Goal: Task Accomplishment & Management: Use online tool/utility

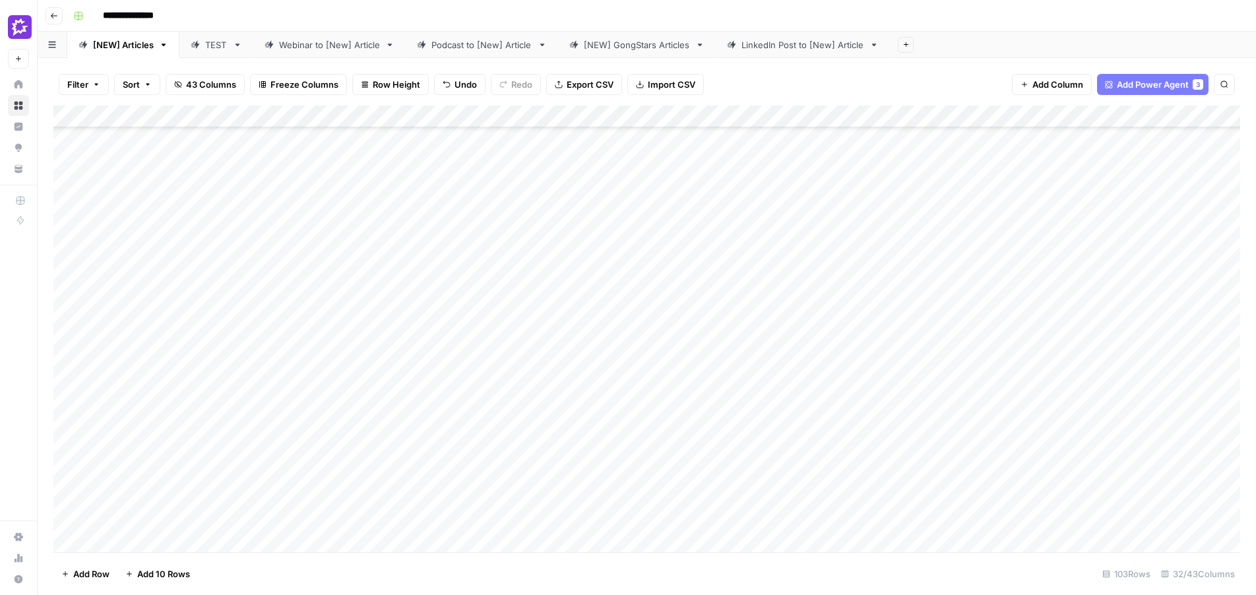
scroll to position [121, 0]
click at [668, 292] on div "Add Column" at bounding box center [646, 329] width 1187 height 447
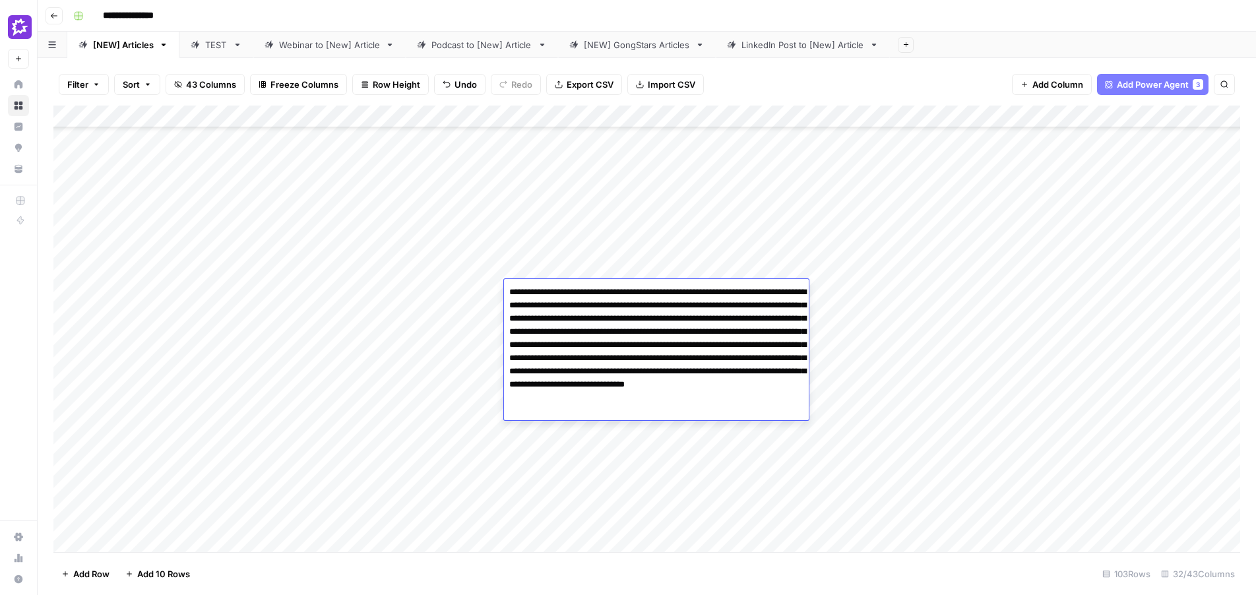
type textarea "**********"
click at [432, 323] on div "Add Column" at bounding box center [646, 329] width 1187 height 447
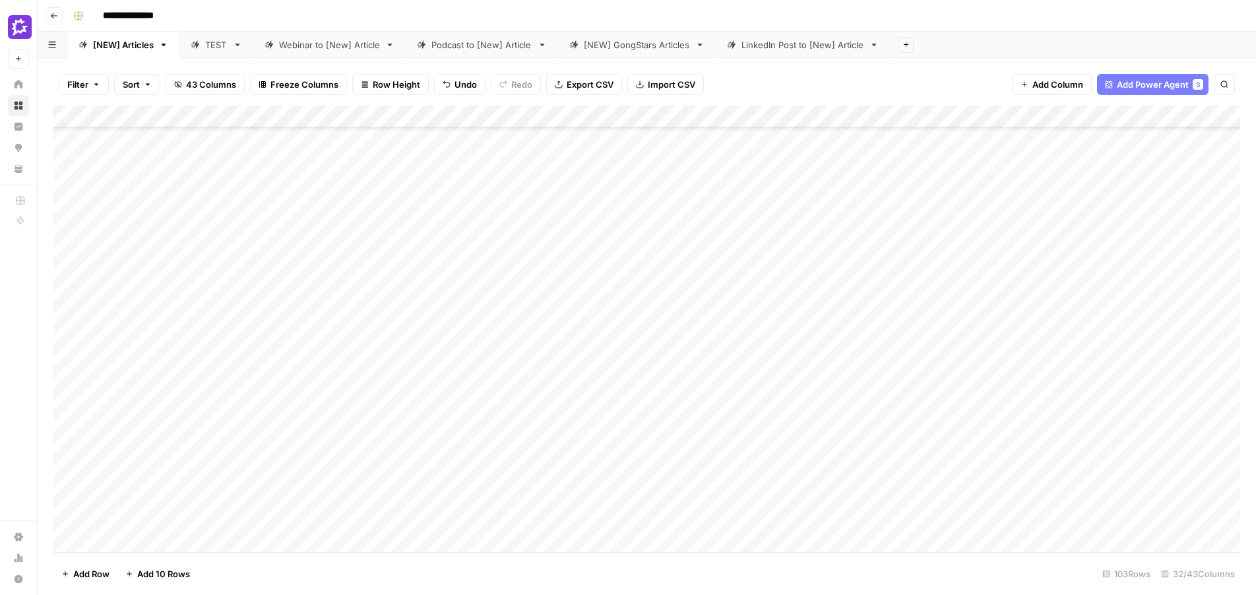
click at [593, 288] on div "Add Column" at bounding box center [646, 329] width 1187 height 447
click at [284, 292] on div "Add Column" at bounding box center [646, 329] width 1187 height 447
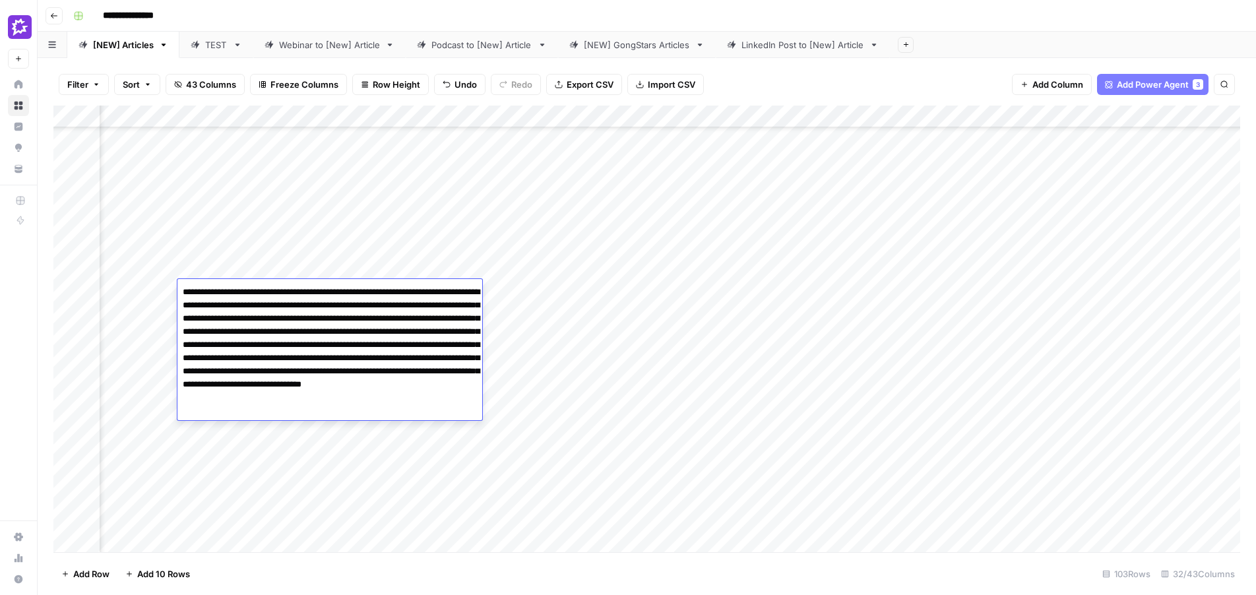
click at [284, 292] on textarea "**********" at bounding box center [329, 351] width 305 height 137
click at [182, 293] on textarea "**********" at bounding box center [329, 351] width 305 height 137
drag, startPoint x: 425, startPoint y: 408, endPoint x: 356, endPoint y: 400, distance: 70.4
click at [356, 400] on textarea "**********" at bounding box center [329, 351] width 305 height 137
click at [180, 294] on textarea "**********" at bounding box center [329, 345] width 305 height 124
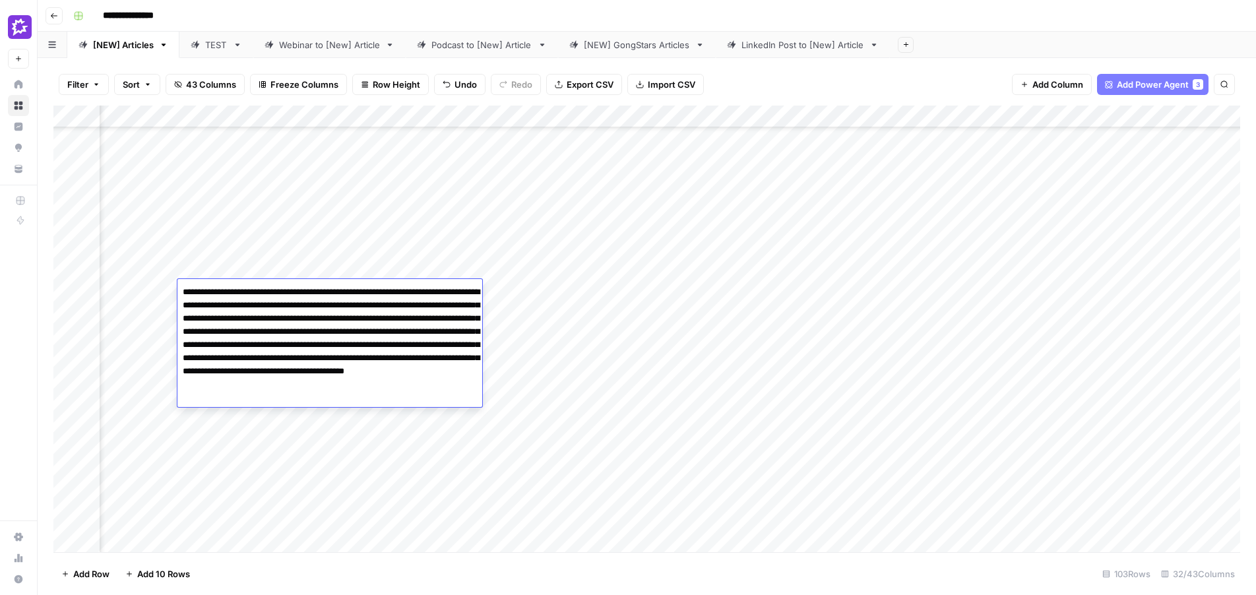
drag, startPoint x: 224, startPoint y: 290, endPoint x: 171, endPoint y: 290, distance: 52.8
click at [171, 290] on body "**********" at bounding box center [628, 297] width 1256 height 595
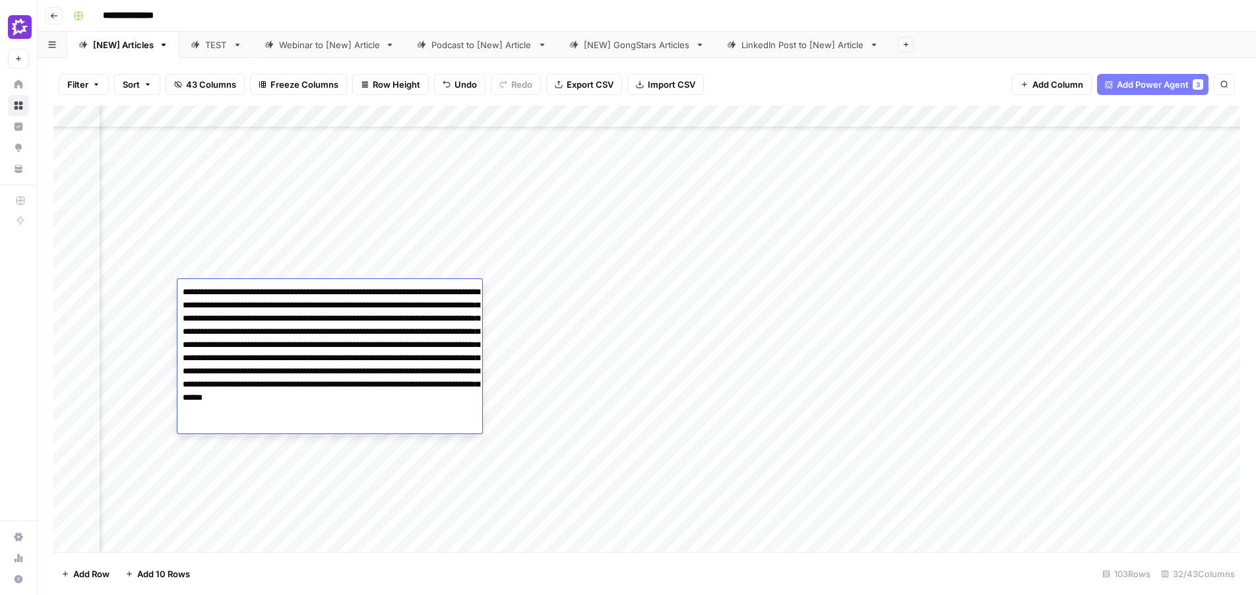
type textarea "**********"
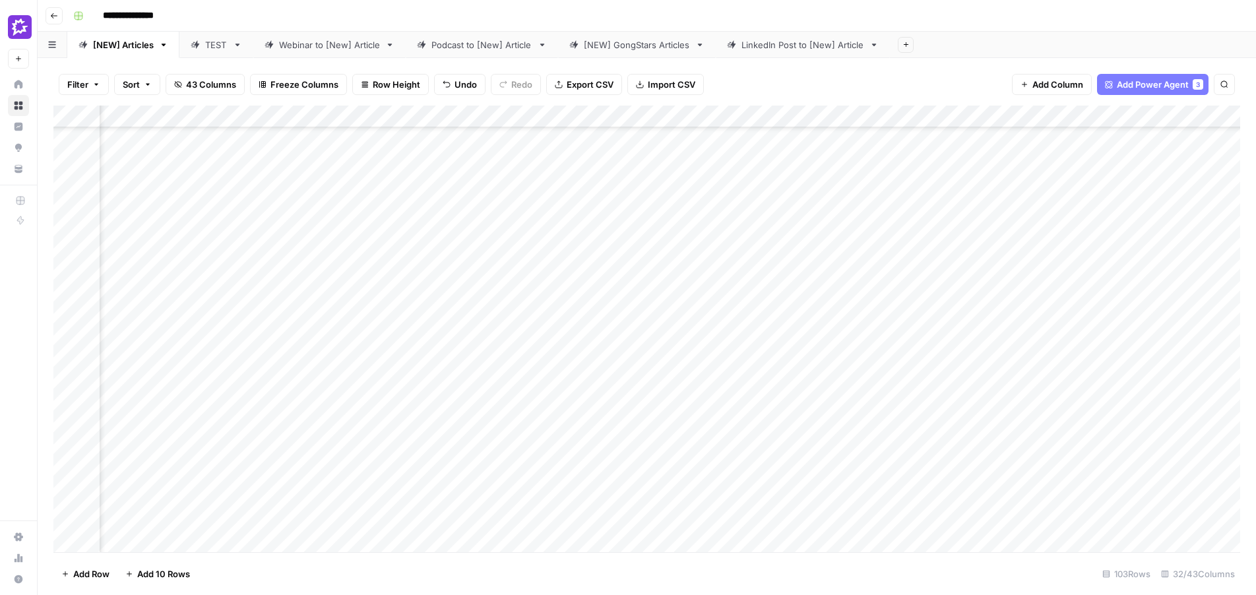
click at [421, 302] on div "Add Column" at bounding box center [646, 329] width 1187 height 447
click at [686, 290] on div "Add Column" at bounding box center [646, 329] width 1187 height 447
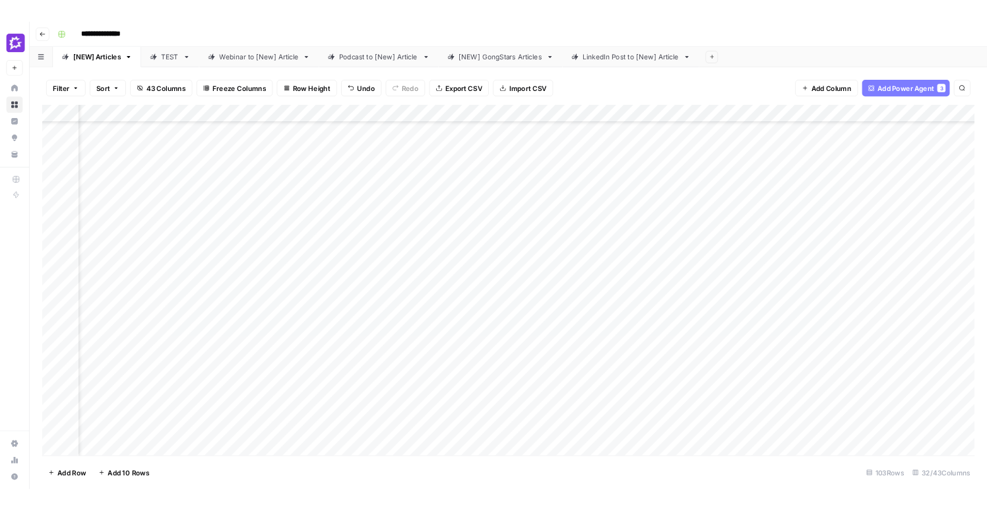
scroll to position [121, 817]
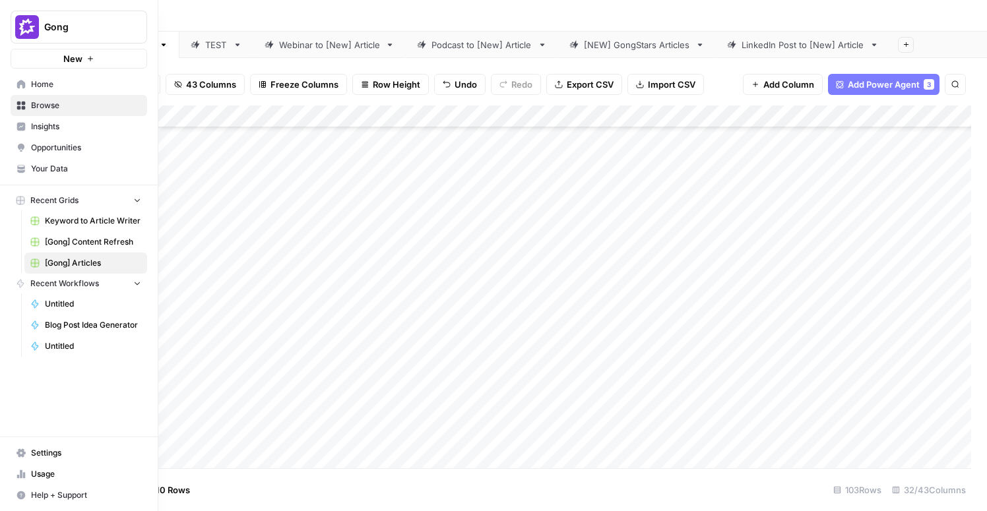
click at [18, 83] on icon at bounding box center [21, 84] width 9 height 9
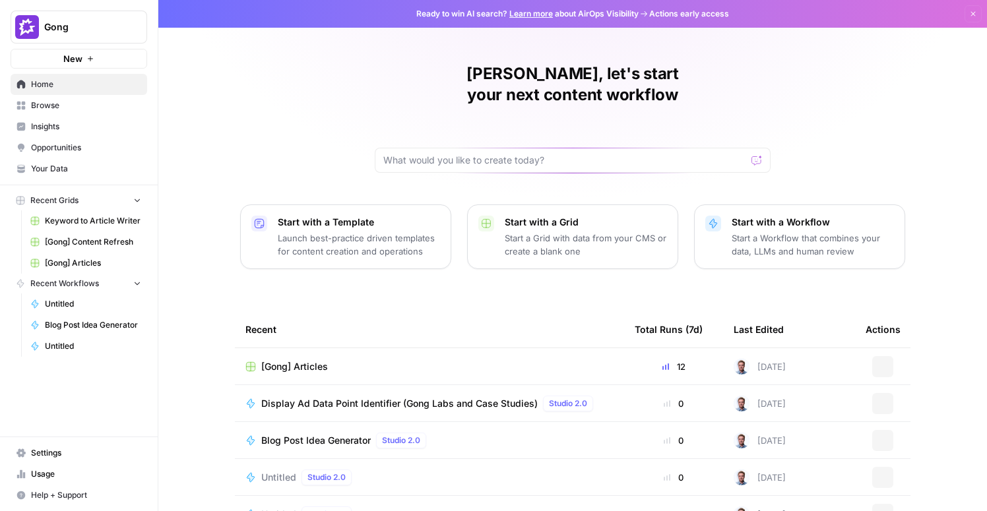
click at [43, 85] on span "Home" at bounding box center [86, 85] width 110 height 12
click at [229, 89] on div "Ander, let's start your next content workflow Start with a Template Launch best…" at bounding box center [572, 314] width 829 height 628
click at [48, 303] on span "Untitled" at bounding box center [93, 304] width 96 height 12
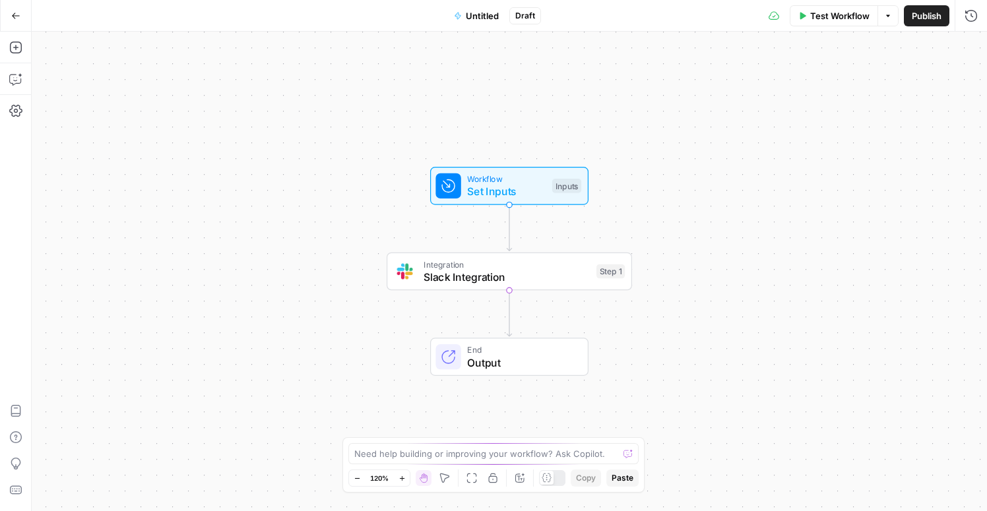
click at [579, 278] on span "Slack Integration" at bounding box center [507, 277] width 166 height 16
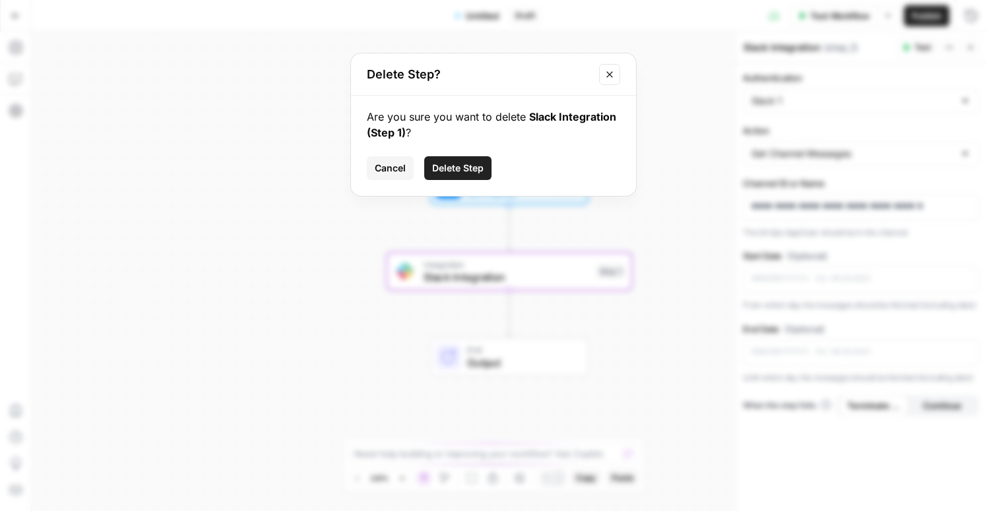
click at [476, 171] on span "Delete Step" at bounding box center [457, 168] width 51 height 13
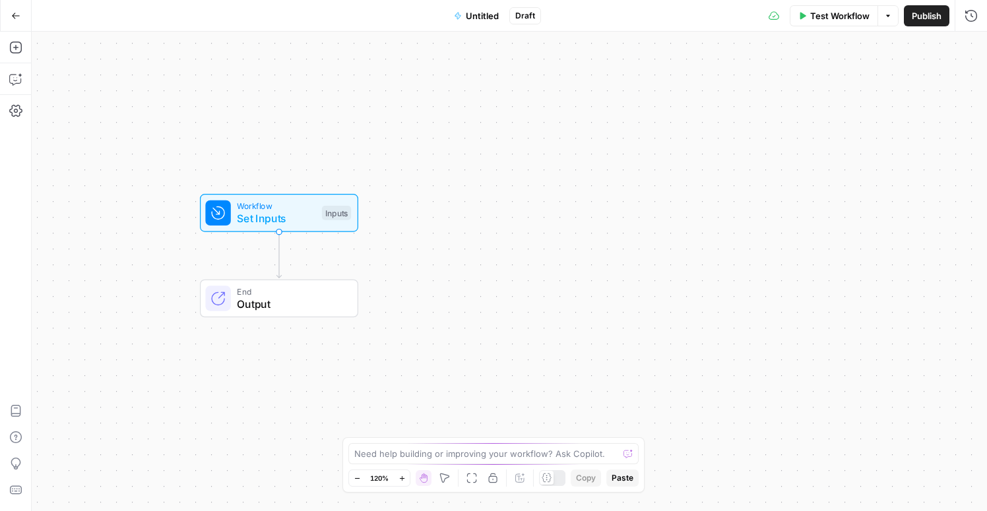
drag, startPoint x: 724, startPoint y: 160, endPoint x: 554, endPoint y: 153, distance: 169.7
click at [497, 187] on div "Workflow Set Inputs Inputs End Output" at bounding box center [509, 272] width 955 height 480
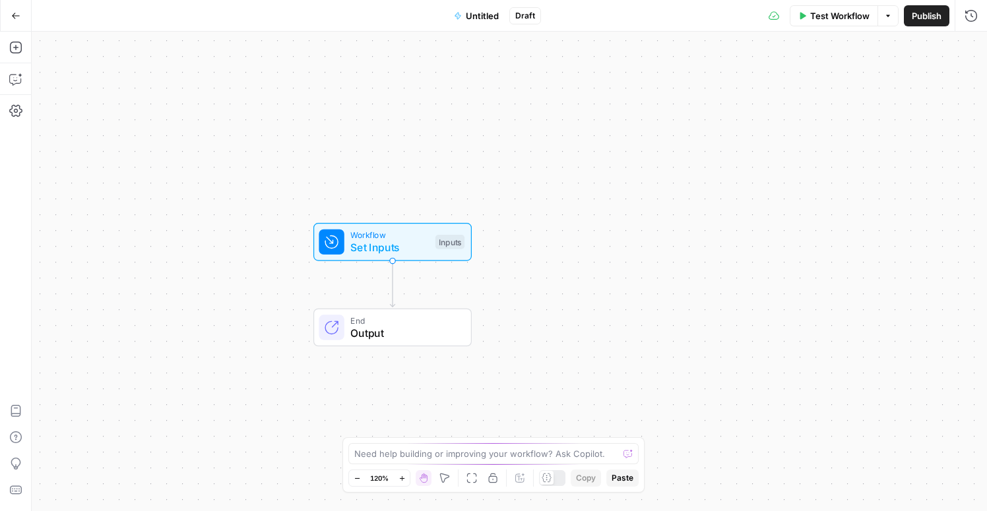
drag, startPoint x: 498, startPoint y: 131, endPoint x: 610, endPoint y: 162, distance: 115.7
click at [610, 162] on div "Workflow Set Inputs Inputs End Output" at bounding box center [509, 272] width 955 height 480
click at [340, 240] on div at bounding box center [331, 242] width 25 height 25
click at [19, 76] on icon "button" at bounding box center [20, 75] width 5 height 5
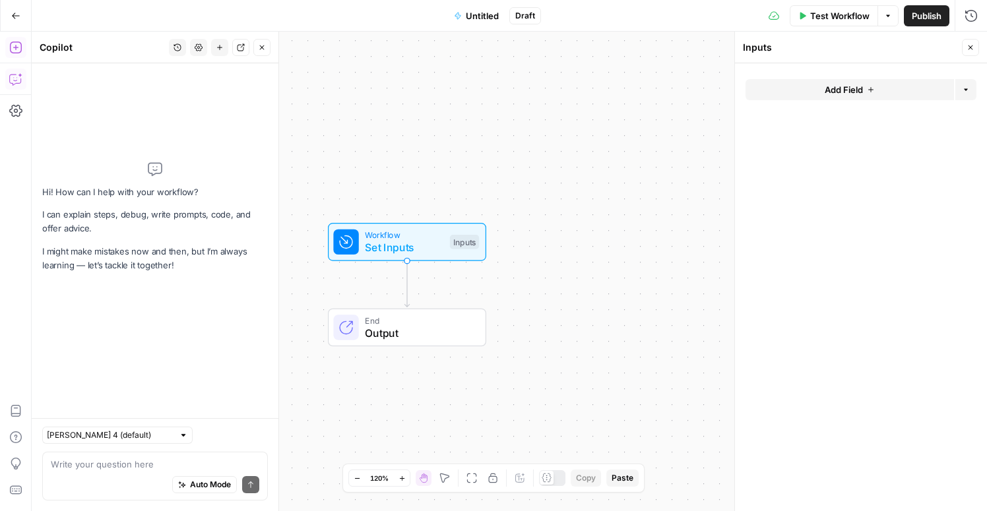
click at [13, 51] on icon "button" at bounding box center [15, 47] width 13 height 13
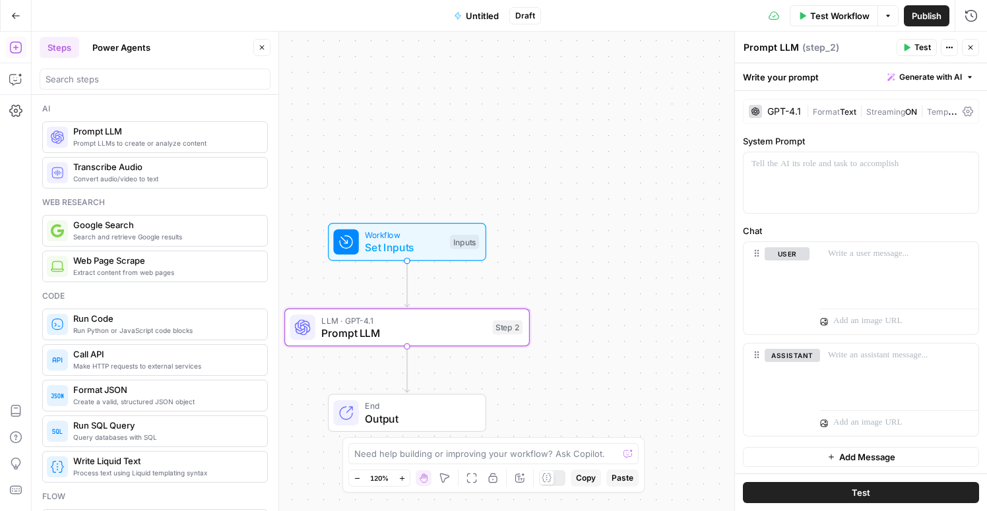
click at [790, 106] on div "GPT-4.1" at bounding box center [775, 111] width 52 height 13
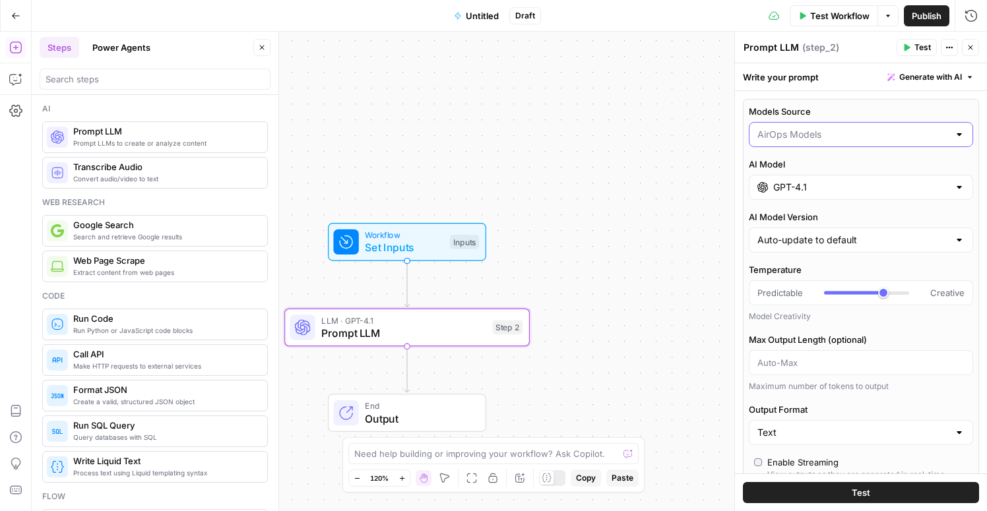
click at [822, 138] on input "Models Source" at bounding box center [852, 134] width 191 height 13
click at [805, 183] on span "My Models" at bounding box center [858, 185] width 197 height 13
type input "My Models"
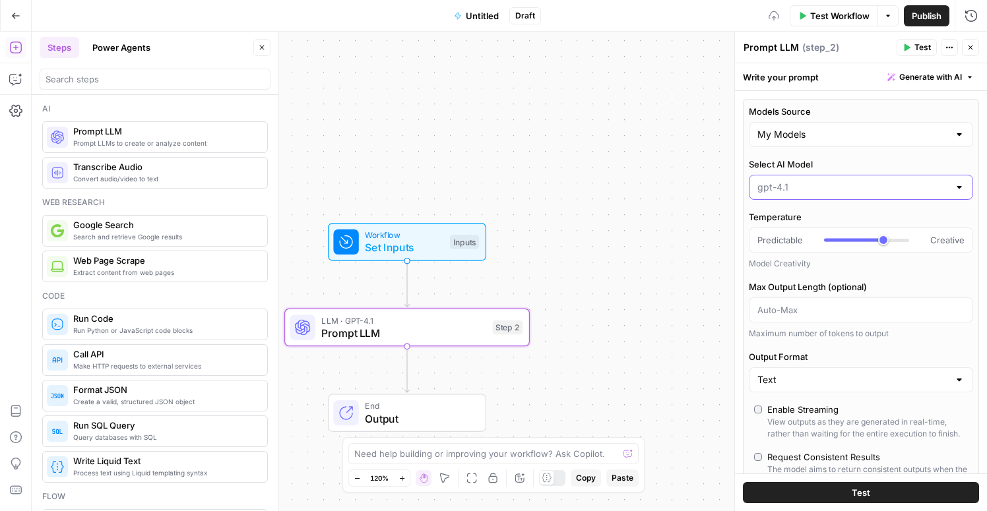
click at [809, 185] on input "Select AI Model" at bounding box center [852, 187] width 191 height 13
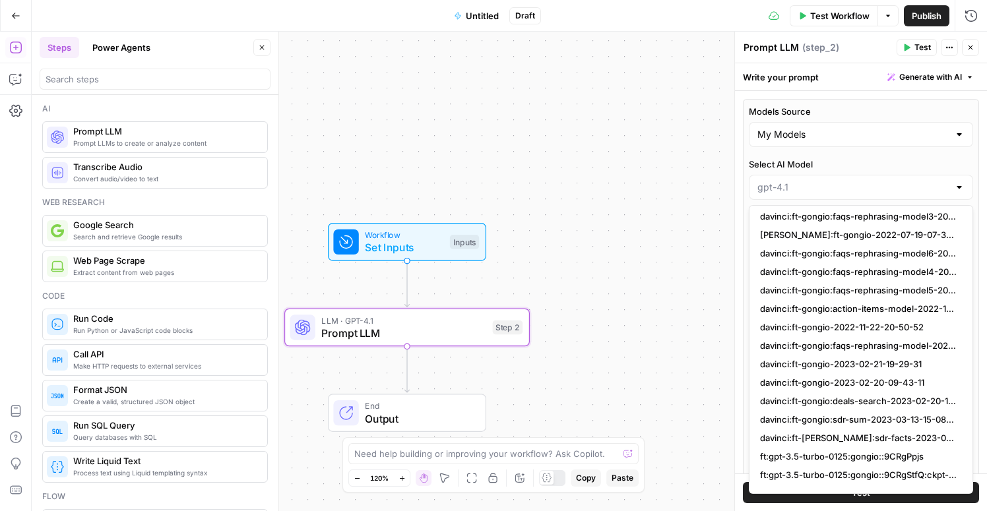
scroll to position [1402, 0]
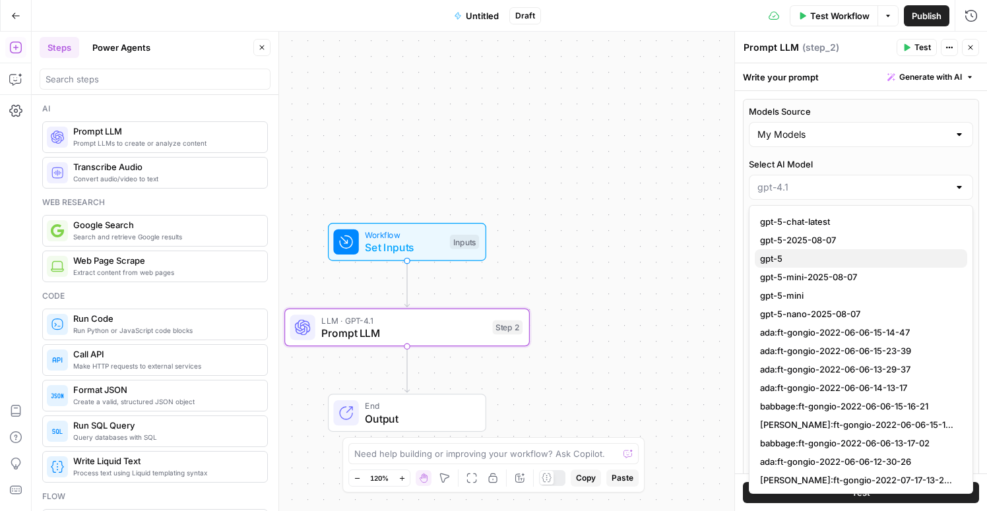
click at [819, 259] on span "gpt-5" at bounding box center [858, 258] width 197 height 13
type input "gpt-5"
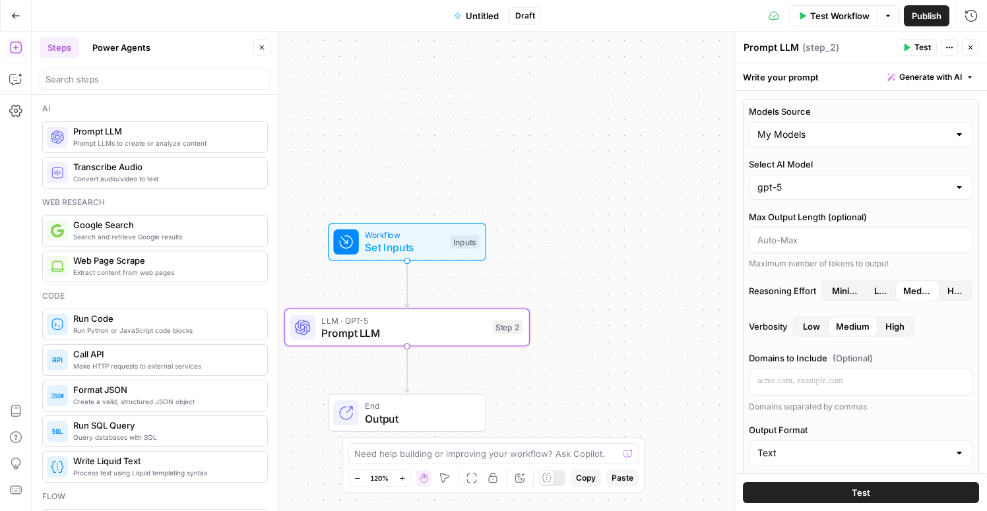
click at [821, 212] on label "Max Output Length (optional)" at bounding box center [861, 216] width 224 height 13
click at [821, 234] on input "Max Output Length (optional)" at bounding box center [860, 240] width 207 height 13
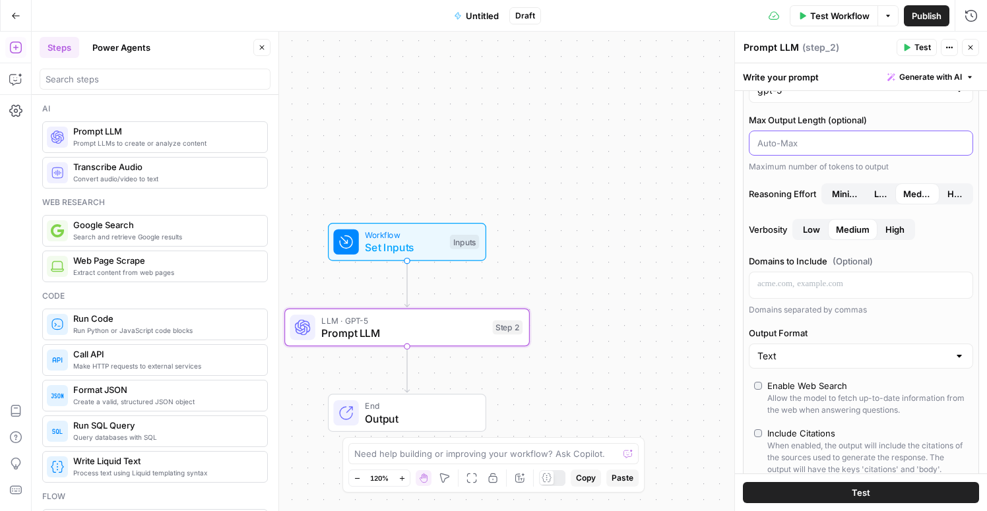
scroll to position [0, 0]
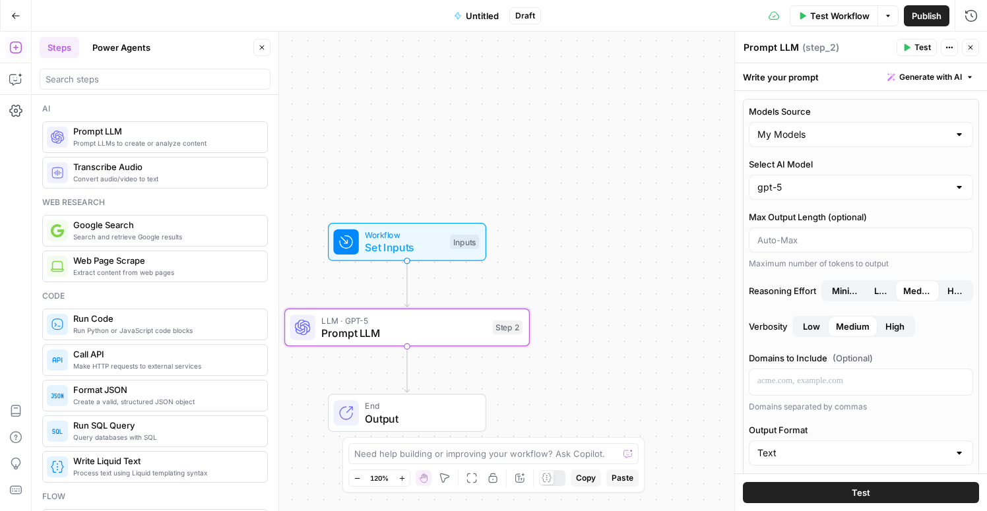
click at [722, 123] on div "Workflow Set Inputs Inputs LLM · GPT-5 Prompt LLM Step 2 End Output" at bounding box center [509, 272] width 955 height 480
click at [784, 189] on input "Select AI Model" at bounding box center [852, 187] width 191 height 13
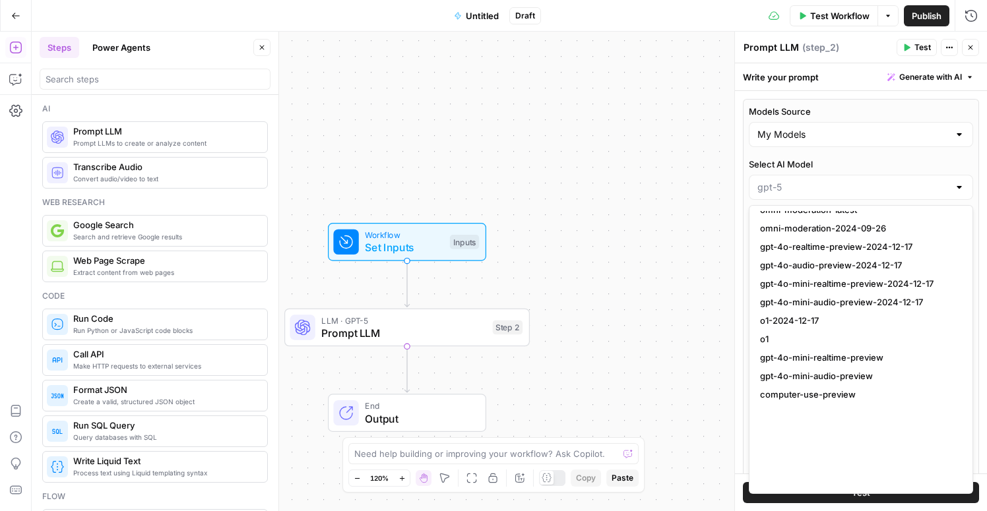
scroll to position [700, 0]
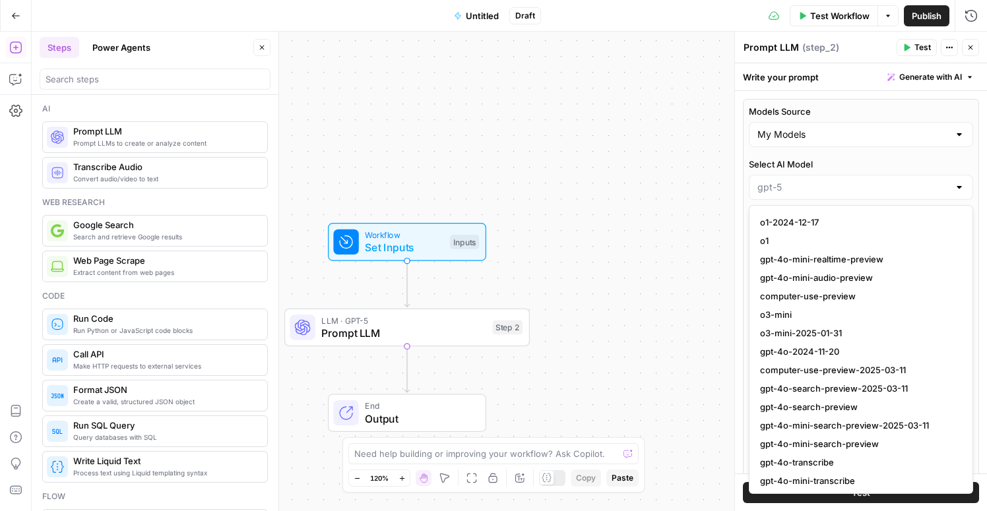
type input "gpt-5"
click at [720, 215] on div "Workflow Set Inputs Inputs LLM · GPT-5 Prompt LLM Step 2 End Output" at bounding box center [509, 272] width 955 height 480
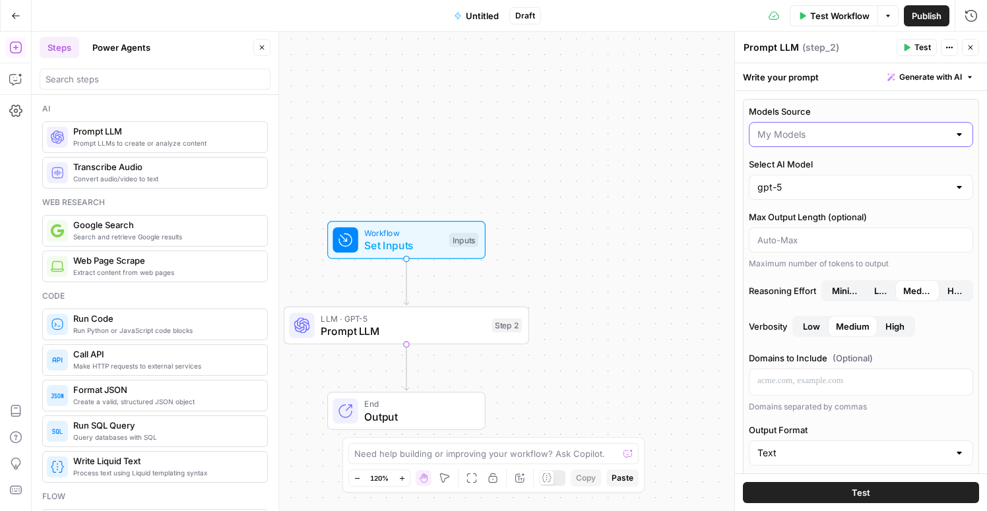
click at [851, 136] on input "Models Source" at bounding box center [852, 134] width 191 height 13
type input "My Models"
click at [728, 108] on div "Workflow Set Inputs Inputs LLM · GPT-5 Prompt LLM Step 2 End Output" at bounding box center [509, 272] width 955 height 480
click at [727, 159] on div "Workflow Set Inputs Inputs LLM · GPT-5 Prompt LLM Step 2 End Output" at bounding box center [509, 272] width 955 height 480
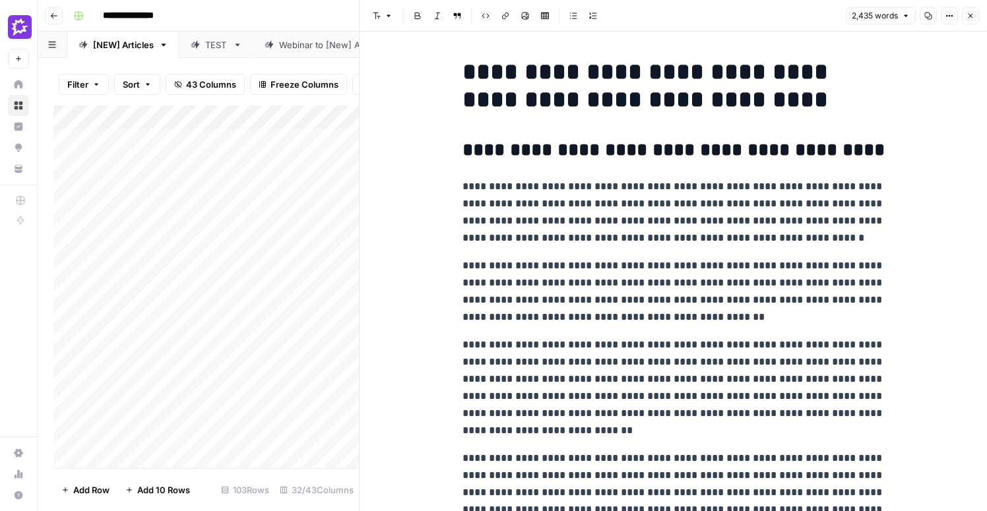
scroll to position [11, 0]
click at [675, 363] on p "**********" at bounding box center [673, 387] width 422 height 103
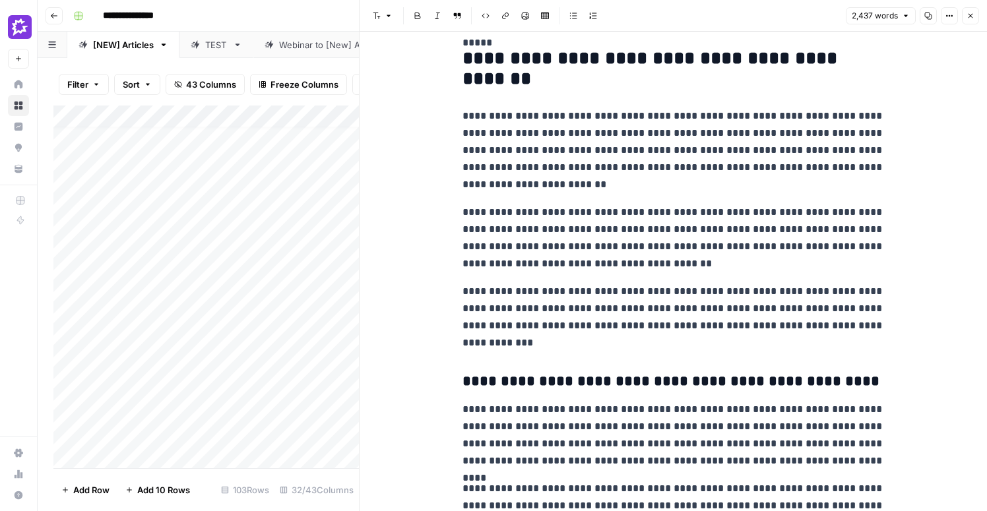
scroll to position [1798, 0]
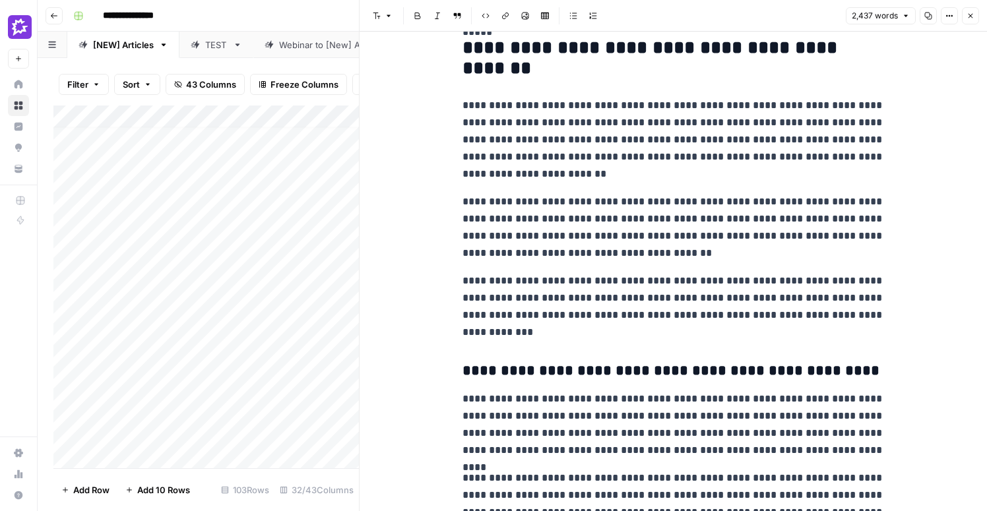
click at [529, 142] on p "**********" at bounding box center [673, 140] width 422 height 86
click at [531, 174] on p "**********" at bounding box center [673, 140] width 422 height 86
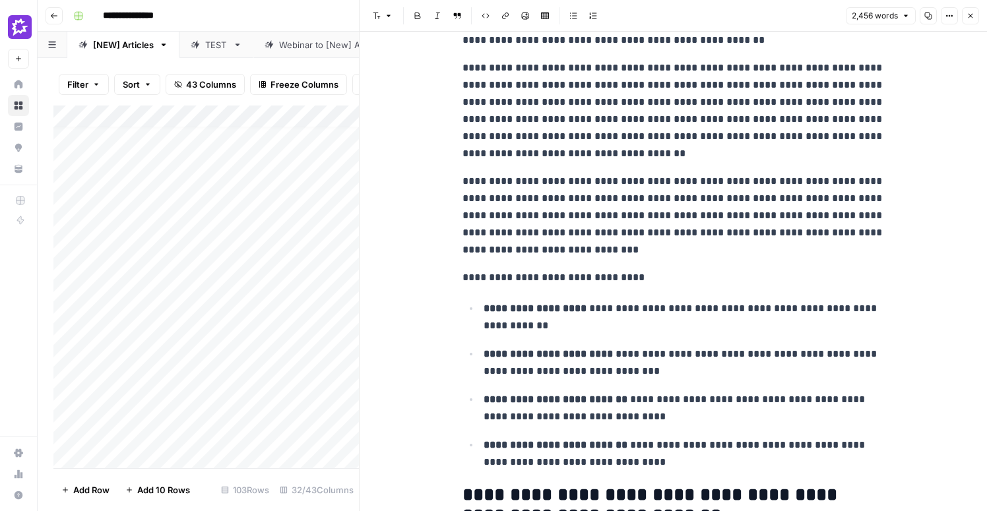
scroll to position [0, 0]
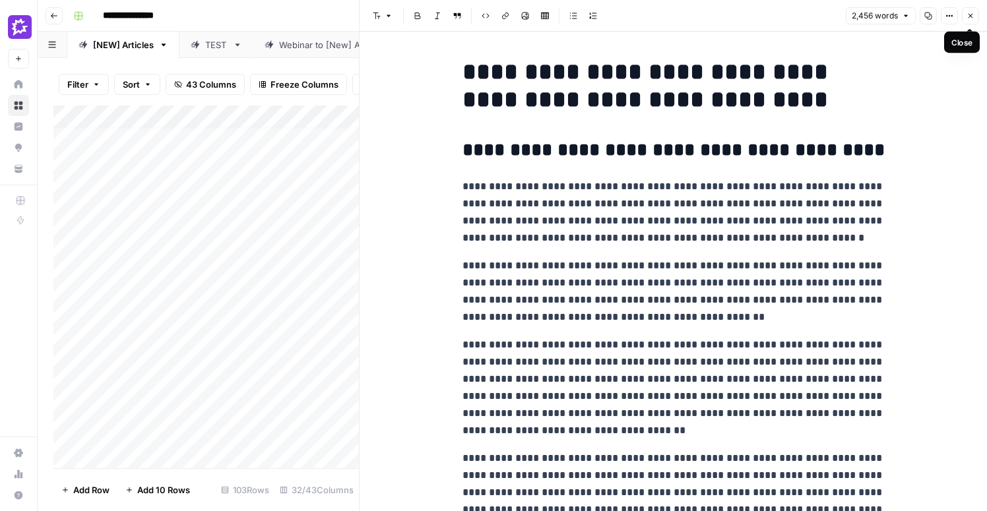
click at [970, 14] on icon "button" at bounding box center [970, 16] width 8 height 8
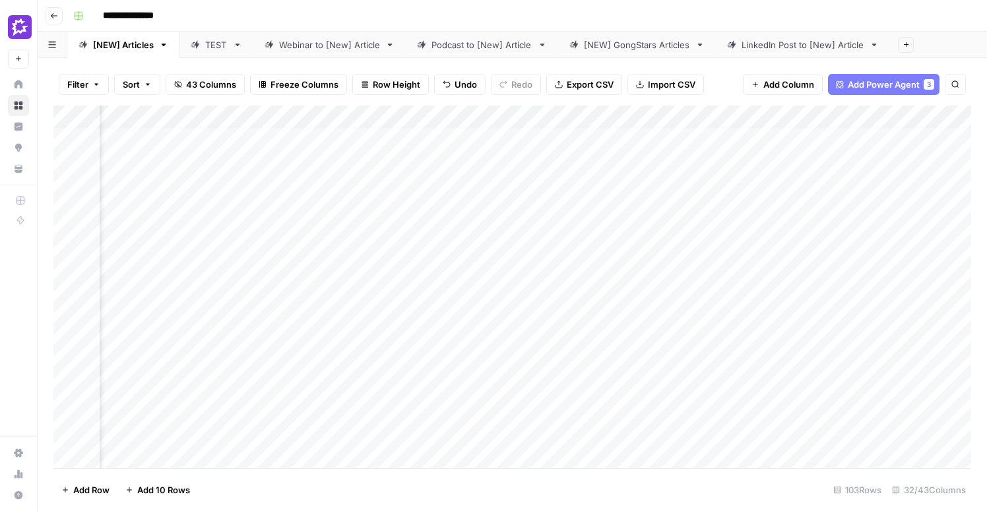
scroll to position [11, 0]
click at [58, 232] on div "Add Column" at bounding box center [512, 287] width 918 height 363
click at [69, 235] on div "Add Column" at bounding box center [512, 287] width 918 height 363
click at [70, 420] on div "Add Column" at bounding box center [512, 287] width 918 height 363
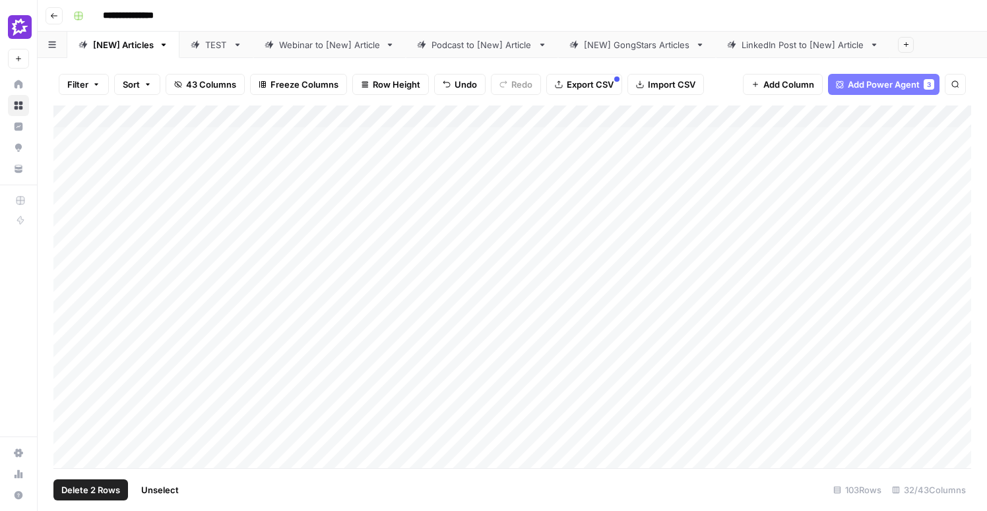
click at [63, 246] on div "Add Column" at bounding box center [512, 287] width 918 height 363
click at [67, 383] on div "Add Column" at bounding box center [512, 287] width 918 height 363
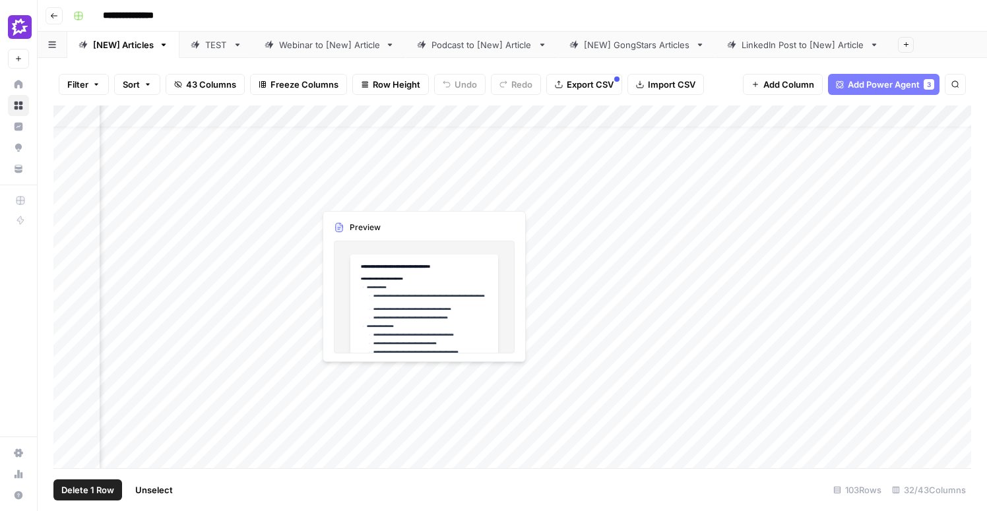
scroll to position [36, 649]
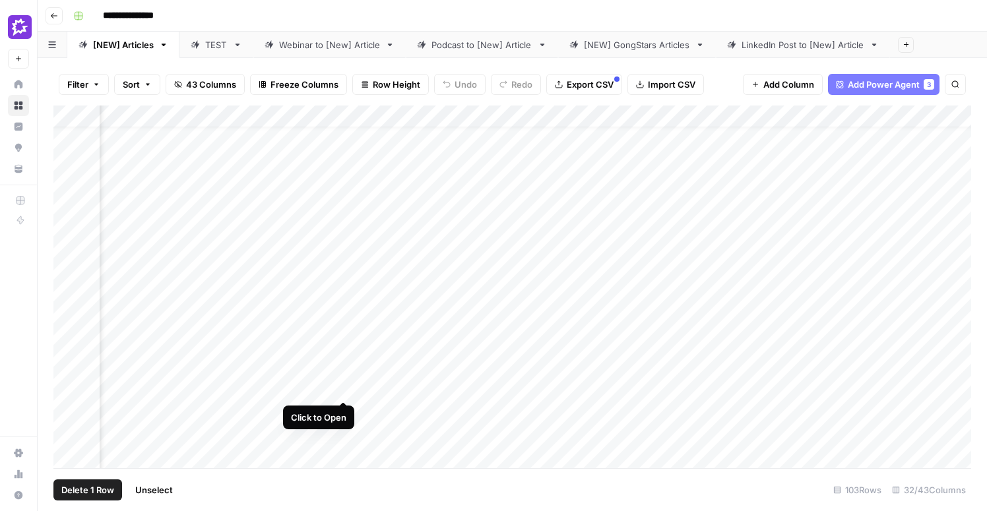
click at [344, 375] on div "Add Column" at bounding box center [512, 287] width 918 height 363
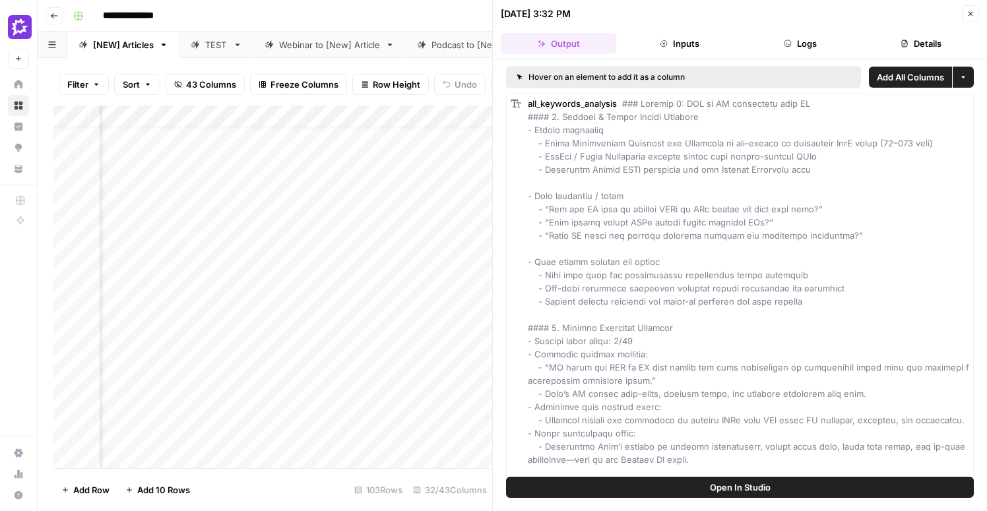
click at [912, 39] on button "Details" at bounding box center [921, 43] width 115 height 21
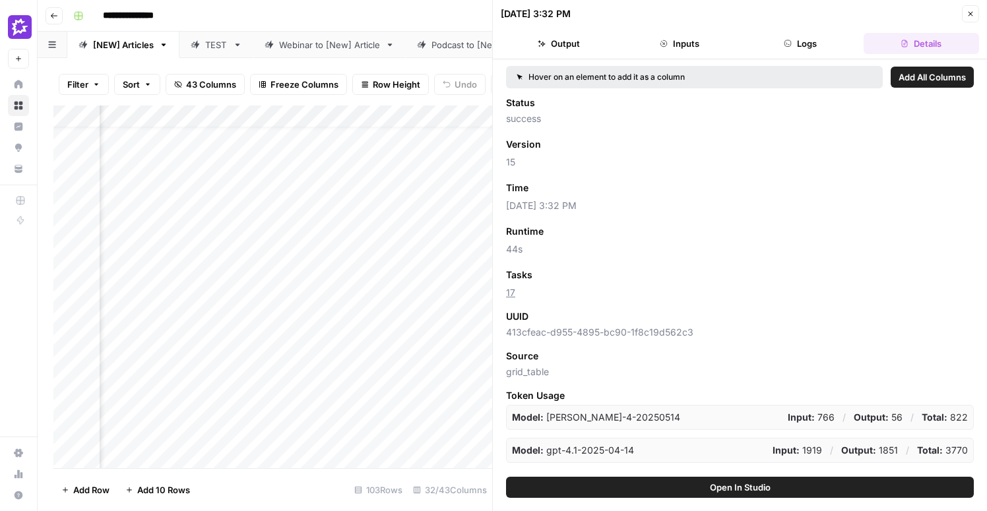
click at [970, 20] on button "Close" at bounding box center [970, 13] width 17 height 17
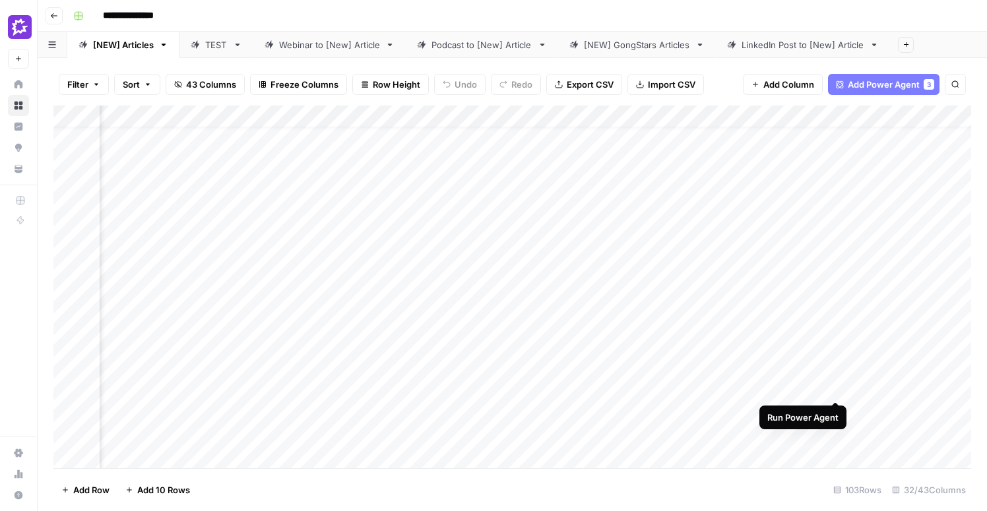
click at [831, 376] on div "Add Column" at bounding box center [512, 287] width 918 height 363
